Goal: Navigation & Orientation: Go to known website

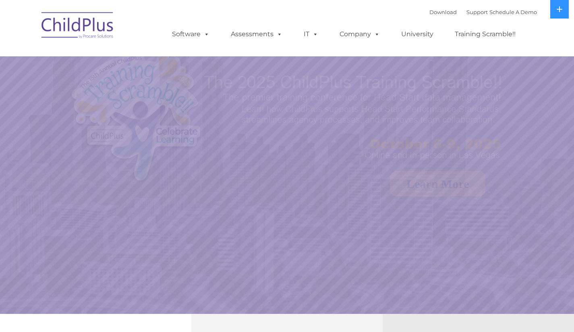
select select "MEDIUM"
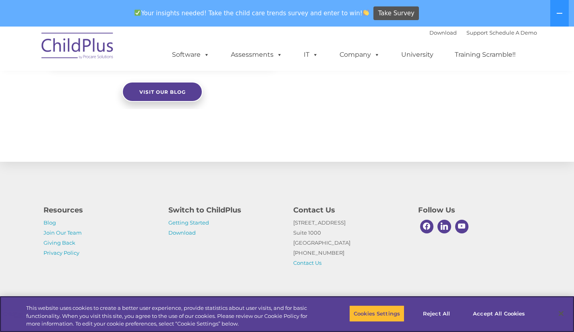
scroll to position [889, 0]
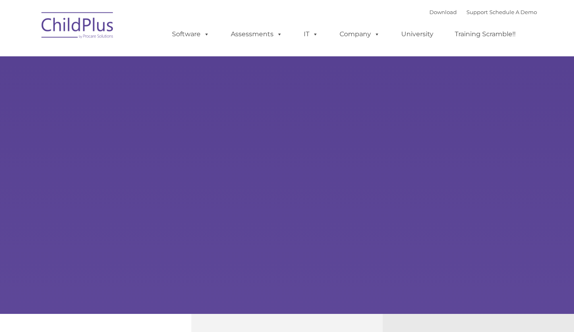
type input ""
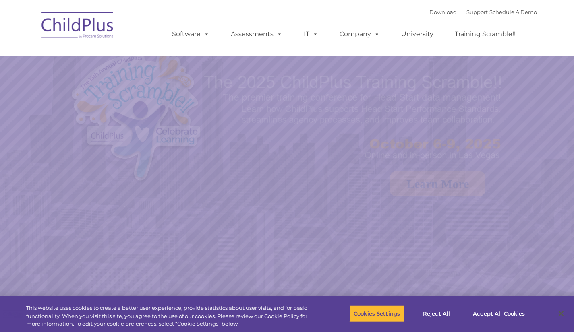
select select "MEDIUM"
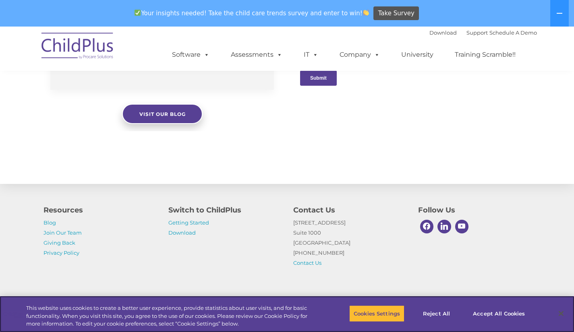
scroll to position [889, 0]
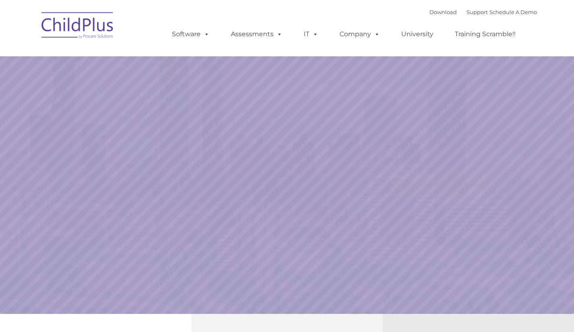
select select "MEDIUM"
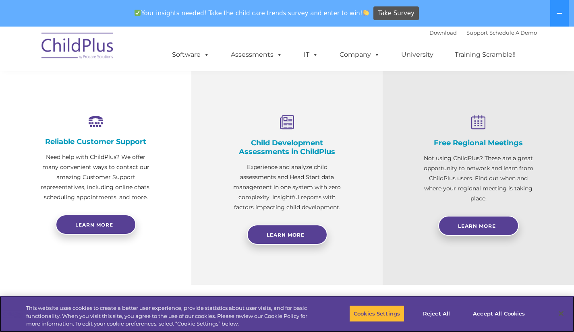
scroll to position [275, 0]
